Goal: Ask a question

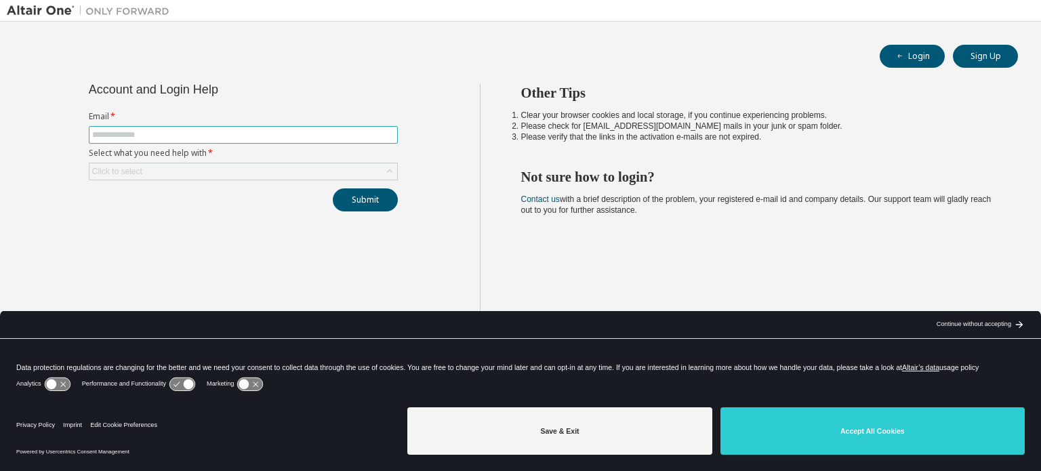
click at [263, 129] on input "text" at bounding box center [243, 134] width 302 height 11
type input "**********"
click at [267, 165] on div "Click to select" at bounding box center [243, 171] width 308 height 16
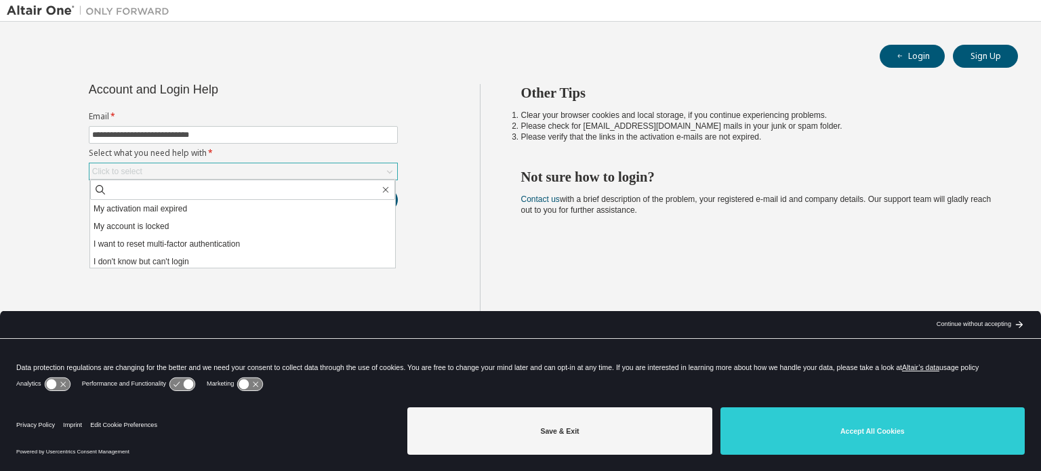
scroll to position [38, 0]
click at [223, 255] on li "I don't know but can't login" at bounding box center [242, 259] width 305 height 18
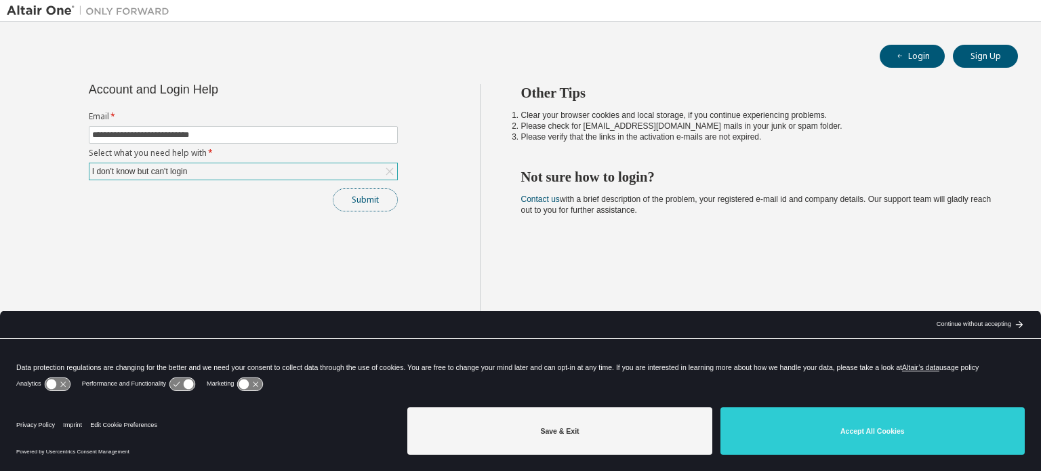
click at [358, 199] on button "Submit" at bounding box center [365, 199] width 65 height 23
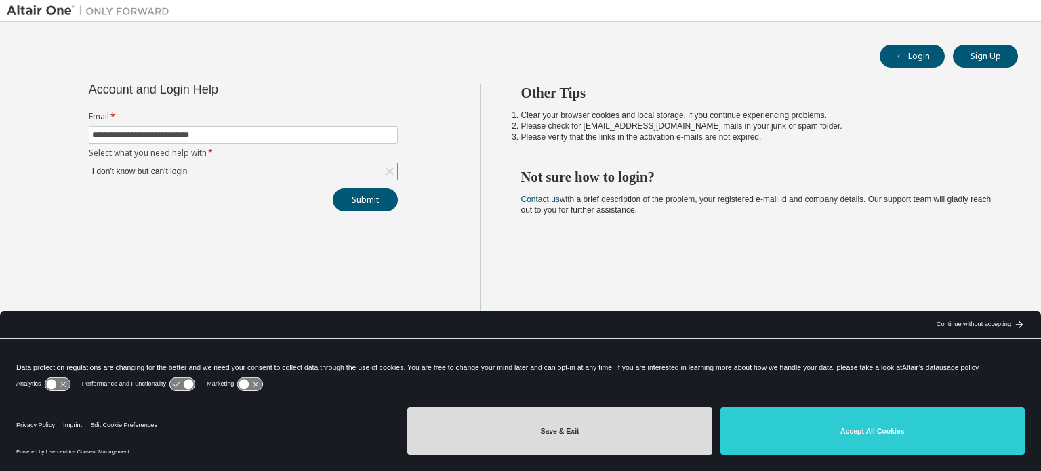
click at [598, 419] on button "Save & Exit" at bounding box center [559, 430] width 304 height 47
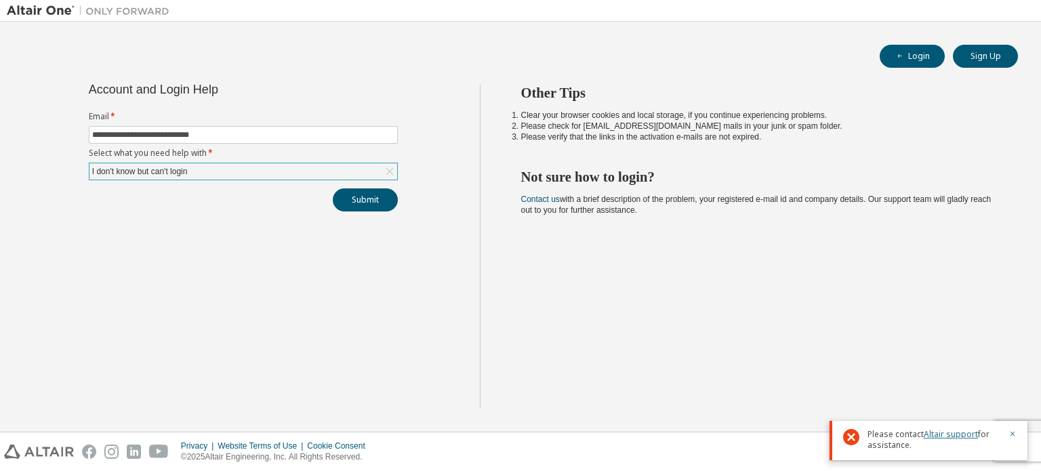
click at [942, 433] on link "Altair support" at bounding box center [951, 434] width 54 height 12
click at [1013, 431] on icon "button" at bounding box center [1012, 434] width 8 height 8
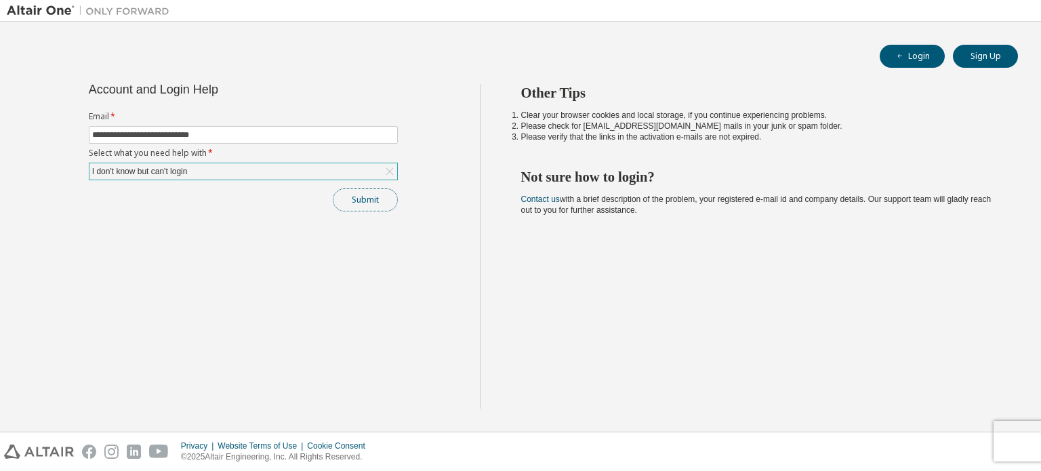
click at [390, 204] on button "Submit" at bounding box center [365, 199] width 65 height 23
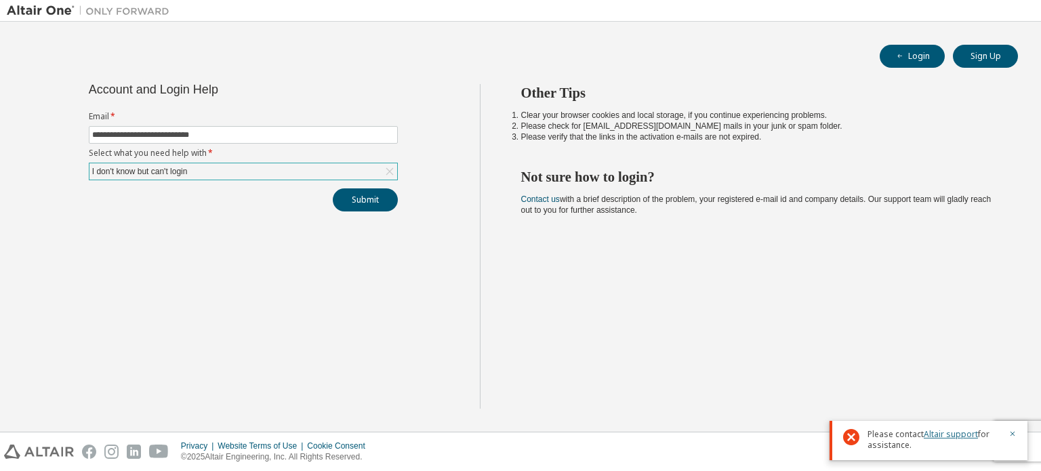
click at [943, 432] on link "Altair support" at bounding box center [951, 434] width 54 height 12
click at [953, 430] on link "Altair support" at bounding box center [951, 434] width 54 height 12
